Goal: Task Accomplishment & Management: Manage account settings

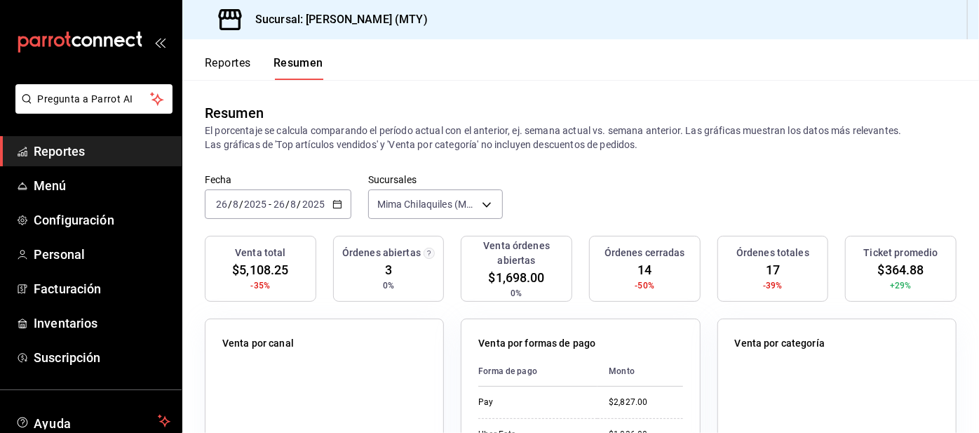
click at [107, 217] on span "Configuración" at bounding box center [102, 219] width 137 height 19
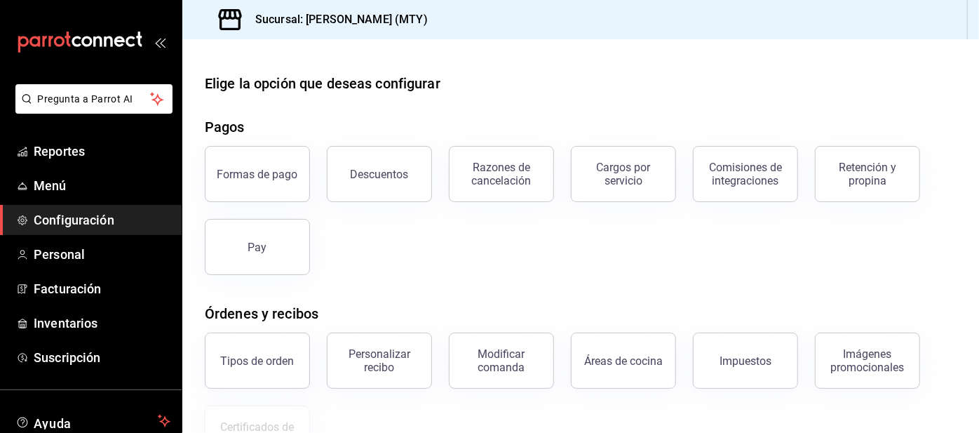
click at [862, 174] on div "Retención y propina" at bounding box center [867, 174] width 87 height 27
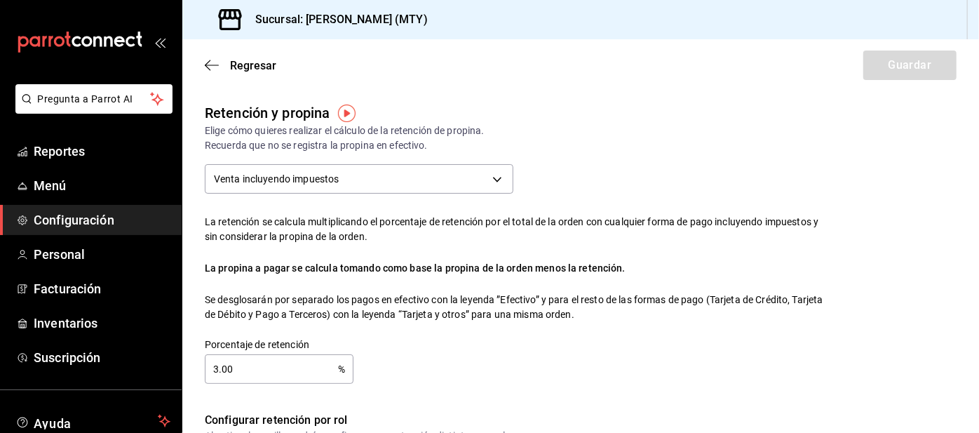
checkbox input "true"
click at [292, 365] on input "3.00" at bounding box center [271, 369] width 133 height 28
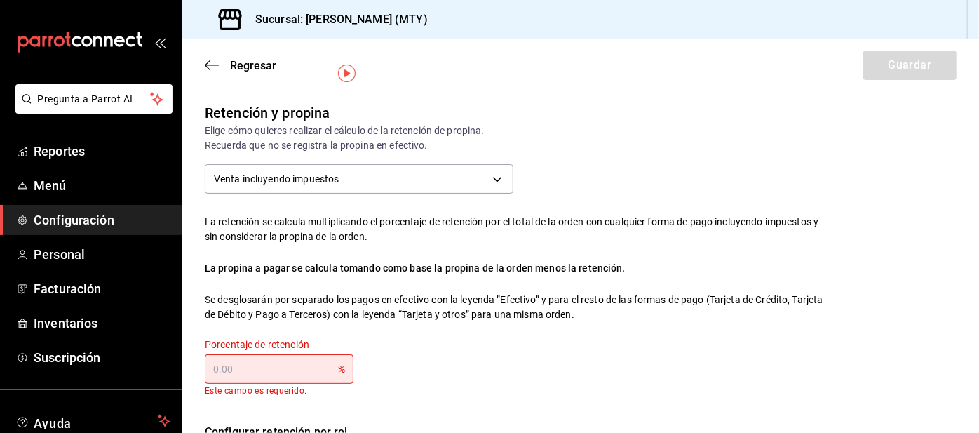
type input "0.00"
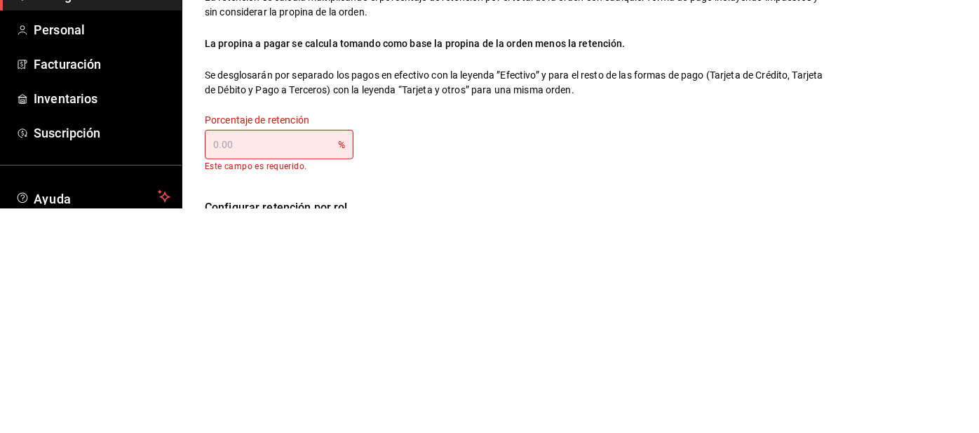
type input "4.00"
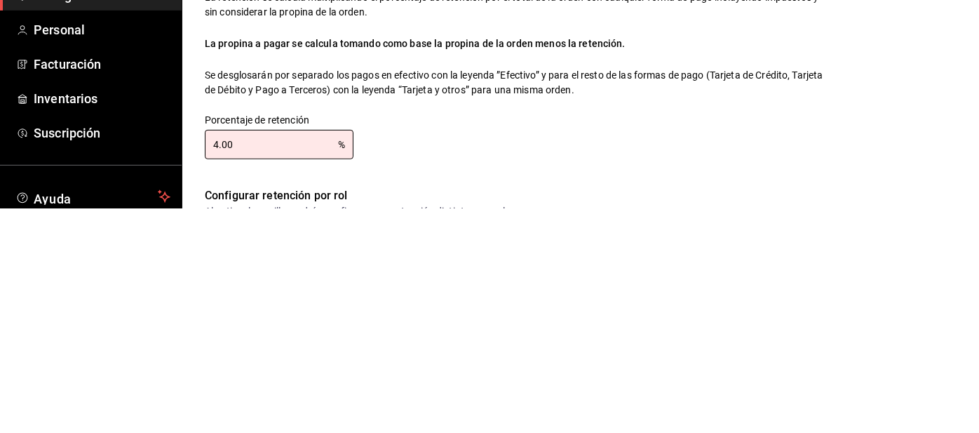
type input "4.00"
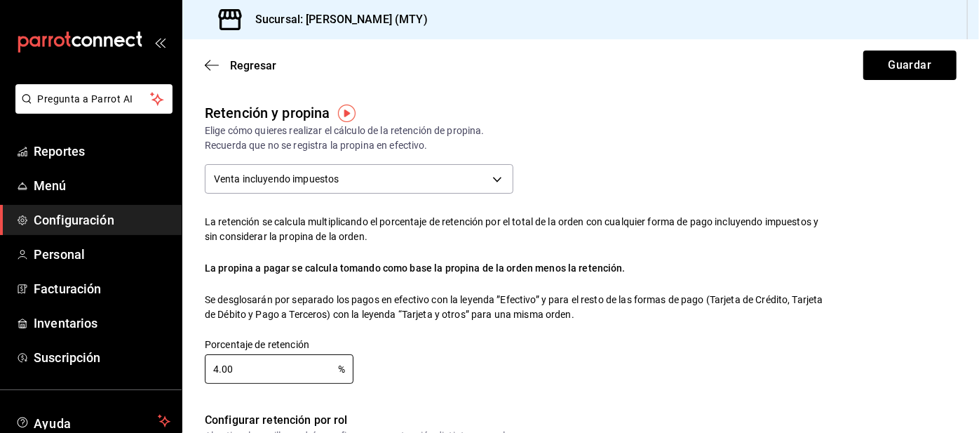
scroll to position [0, 0]
type input "4.00"
click at [910, 58] on button "Guardar" at bounding box center [909, 65] width 93 height 29
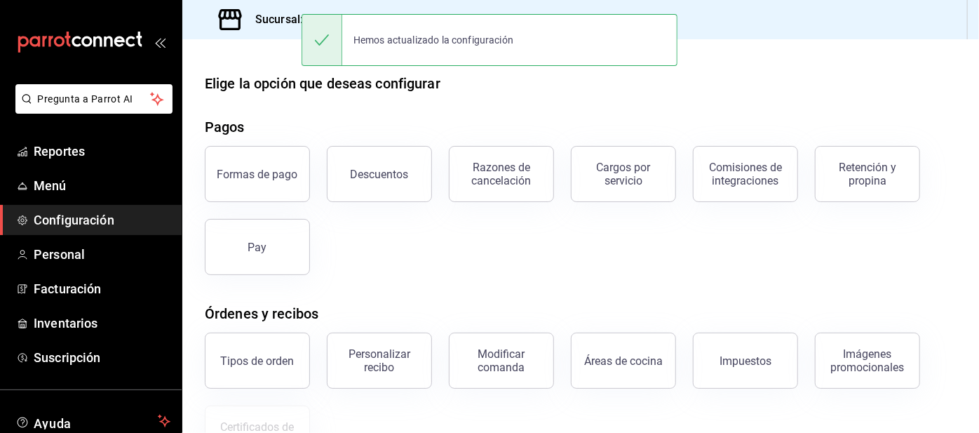
click at [107, 138] on link "Reportes" at bounding box center [91, 151] width 182 height 30
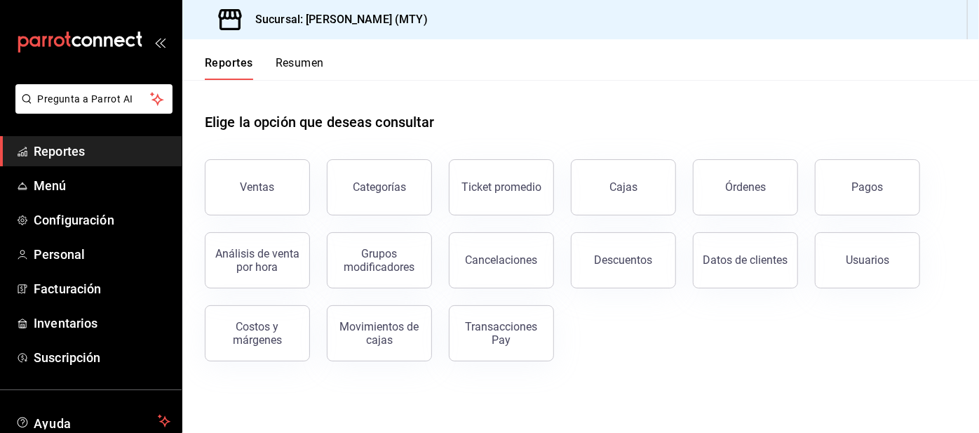
click at [288, 72] on button "Resumen" at bounding box center [300, 68] width 48 height 24
